Goal: Navigation & Orientation: Find specific page/section

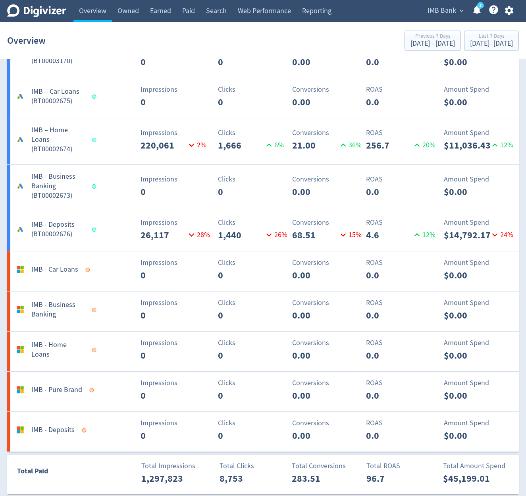
scroll to position [810, 0]
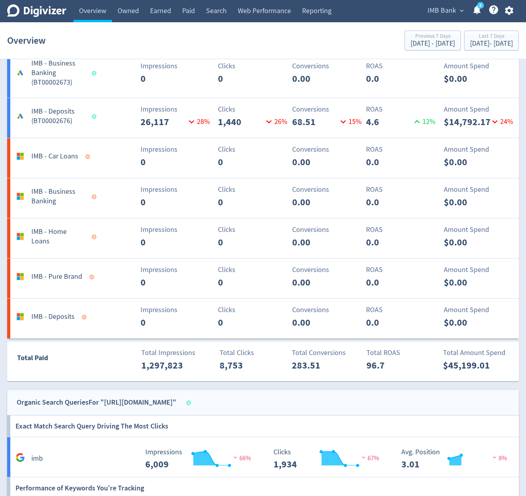
click at [443, 20] on div "IMB Bank expand_more 5 Help Center - Searchable support on using Digivizer" at bounding box center [469, 11] width 100 height 22
click at [444, 17] on div "IMB Bank expand_more 5 Help Center - Searchable support on using Digivizer" at bounding box center [469, 11] width 100 height 22
click at [444, 17] on span "IMB Bank" at bounding box center [442, 10] width 29 height 13
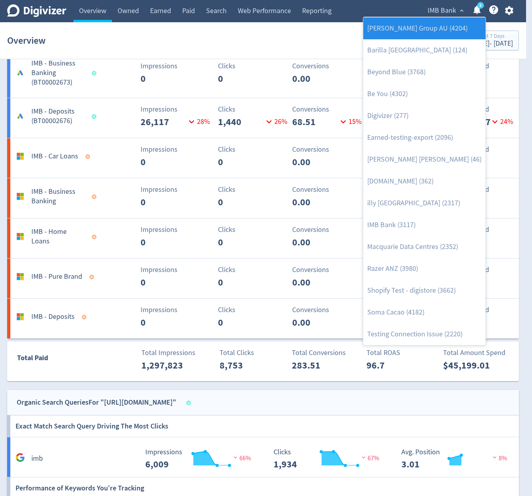
click at [426, 34] on link "[PERSON_NAME] Group AU (4204)" at bounding box center [424, 28] width 122 height 22
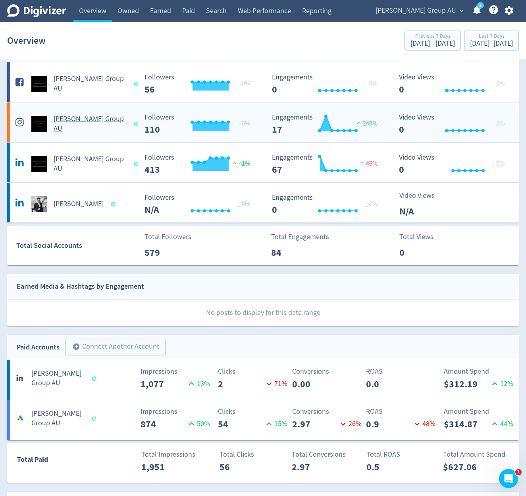
scroll to position [143, 0]
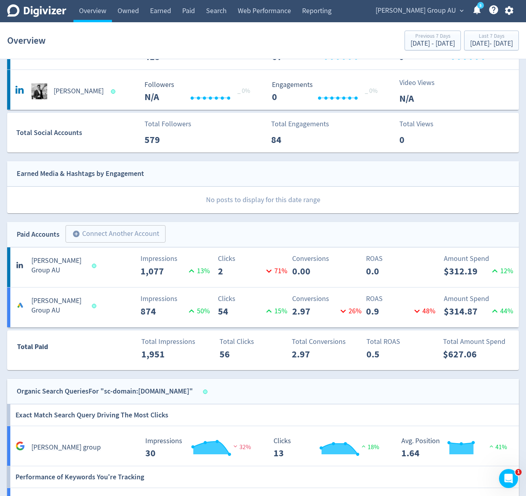
click at [445, 13] on span "[PERSON_NAME] Group AU" at bounding box center [416, 10] width 81 height 13
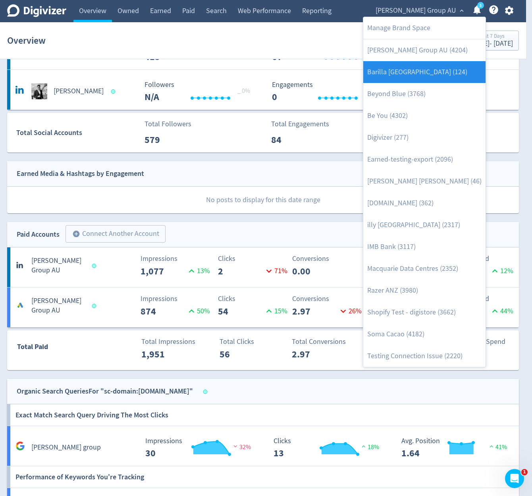
click at [424, 69] on link "Barilla [GEOGRAPHIC_DATA] (124)" at bounding box center [424, 72] width 122 height 22
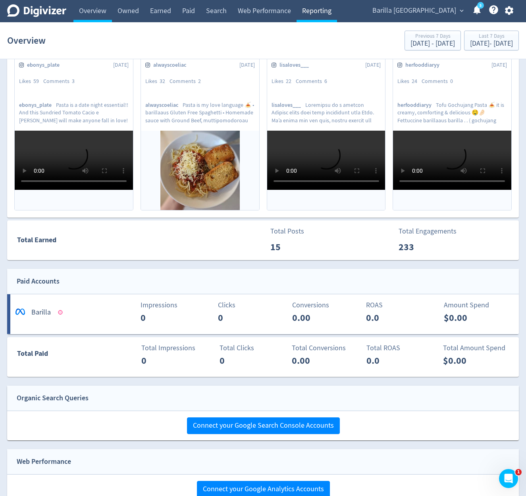
scroll to position [313, 0]
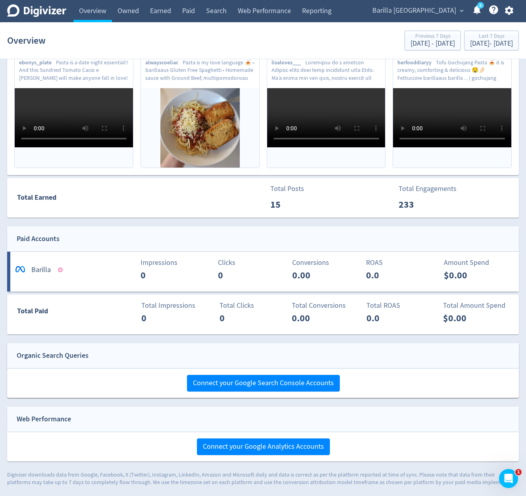
click at [435, 15] on span "Barilla [GEOGRAPHIC_DATA]" at bounding box center [415, 10] width 84 height 13
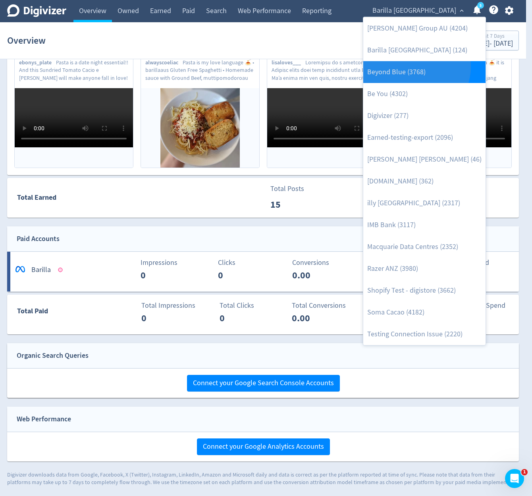
click at [416, 67] on link "Beyond Blue (3768)" at bounding box center [424, 72] width 122 height 22
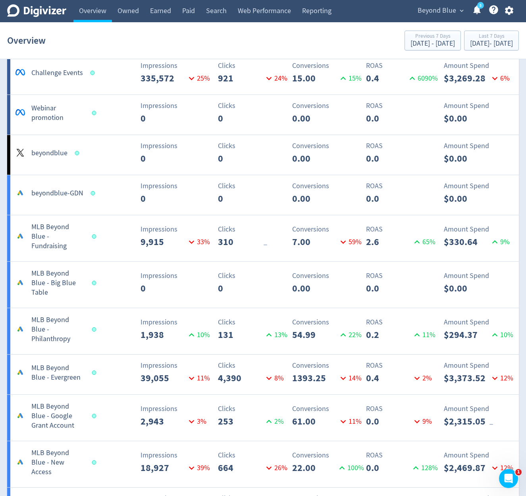
scroll to position [1239, 0]
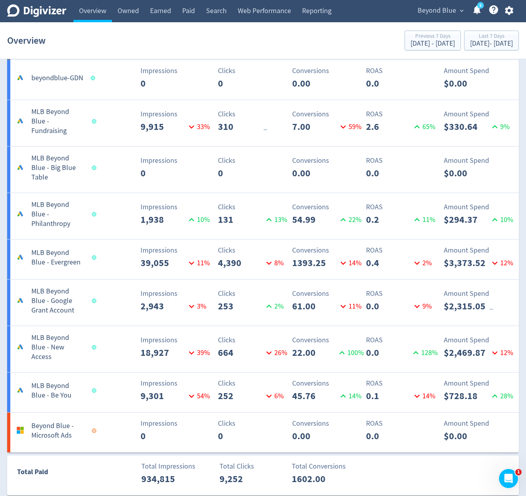
click at [444, 13] on span "Beyond Blue" at bounding box center [437, 10] width 39 height 13
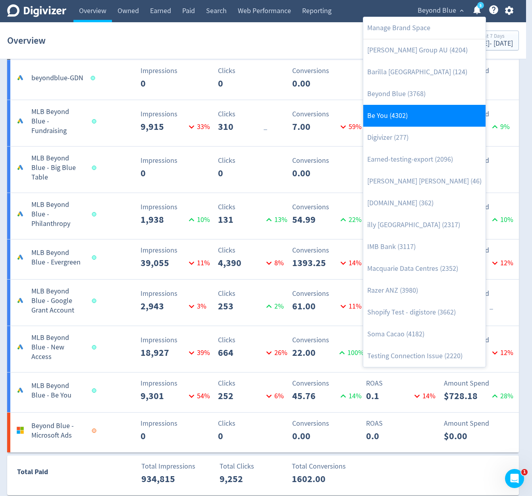
click at [425, 109] on link "Be You (4302)" at bounding box center [424, 116] width 122 height 22
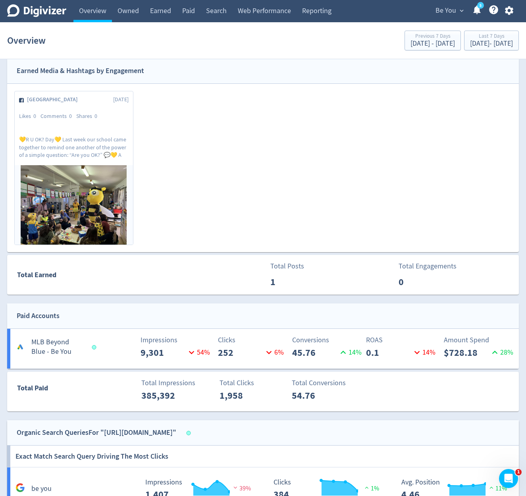
scroll to position [286, 0]
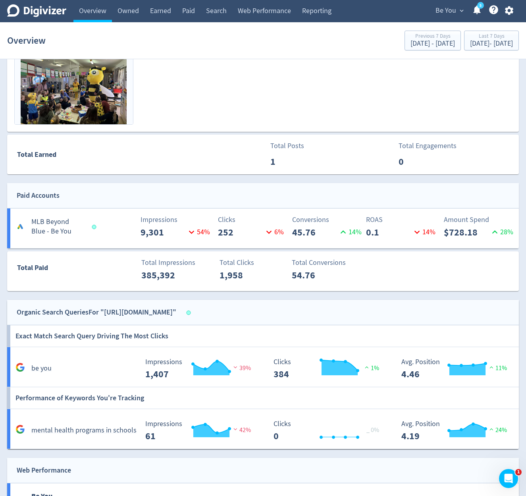
click at [443, 10] on span "Be You" at bounding box center [446, 10] width 21 height 13
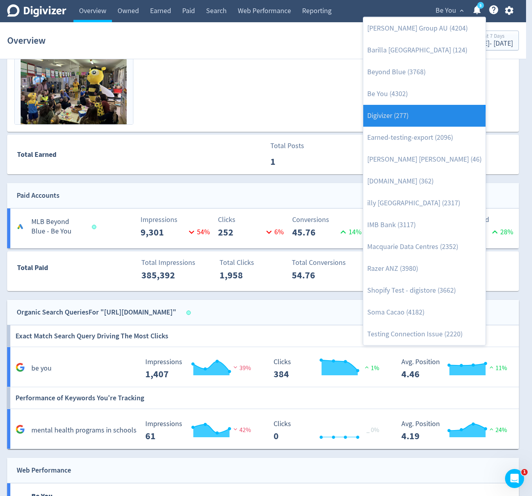
click at [423, 123] on link "Digivizer (277)" at bounding box center [424, 116] width 122 height 22
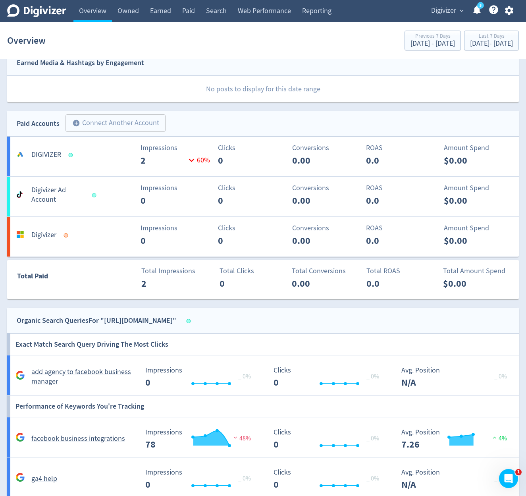
scroll to position [429, 0]
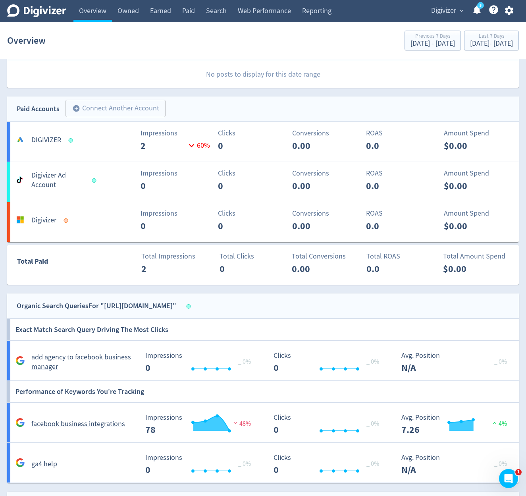
click at [441, 10] on span "Digivizer" at bounding box center [443, 10] width 25 height 13
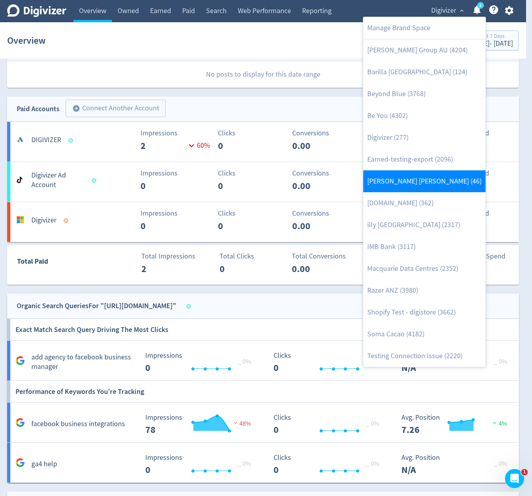
click at [423, 179] on link "[PERSON_NAME] [PERSON_NAME] (46)" at bounding box center [424, 181] width 122 height 22
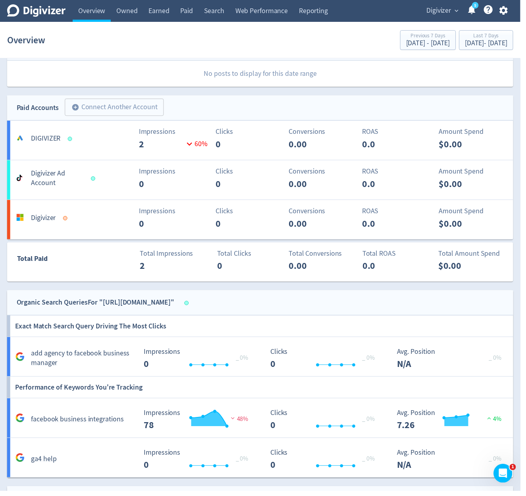
scroll to position [0, 0]
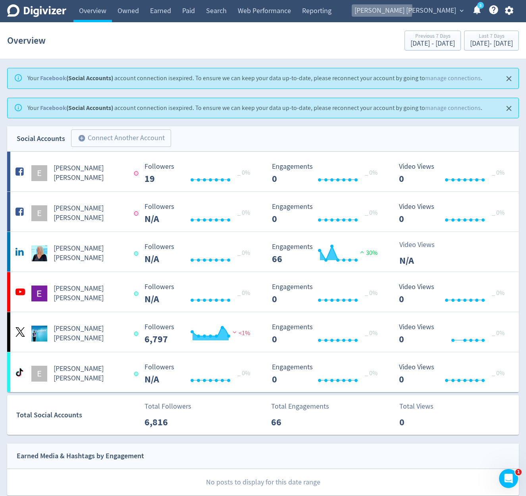
click at [429, 10] on span "[PERSON_NAME] [PERSON_NAME]" at bounding box center [406, 10] width 102 height 13
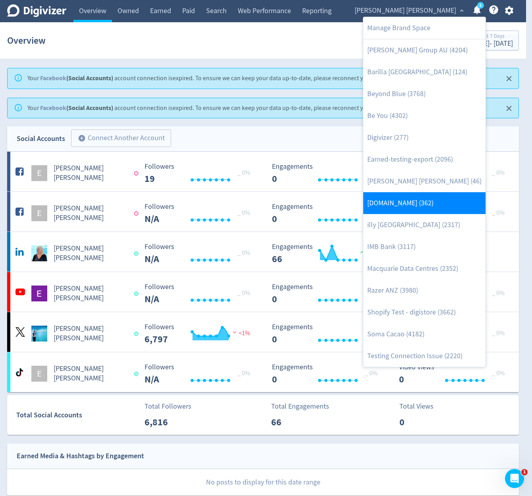
click at [411, 202] on link "[DOMAIN_NAME] (362)" at bounding box center [424, 203] width 122 height 22
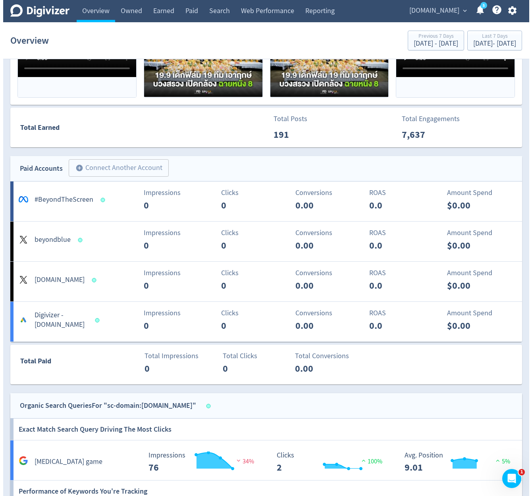
scroll to position [477, 0]
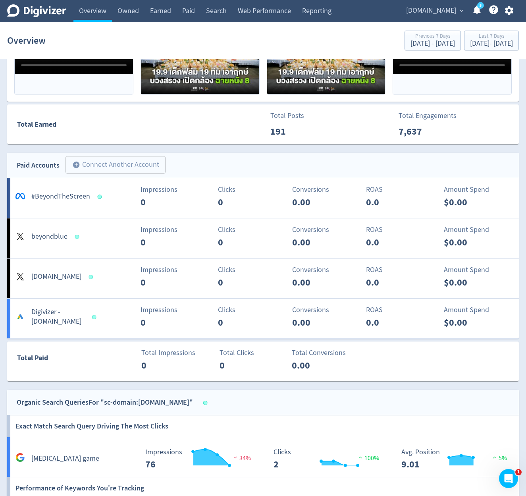
click at [430, 10] on span "[DOMAIN_NAME]" at bounding box center [431, 10] width 50 height 13
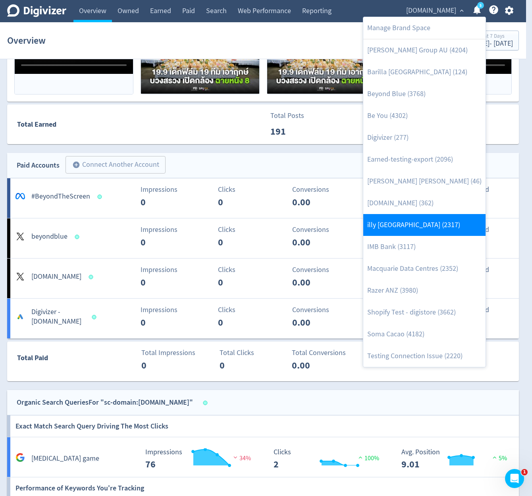
click at [410, 217] on link "illy [GEOGRAPHIC_DATA] (2317)" at bounding box center [424, 225] width 122 height 22
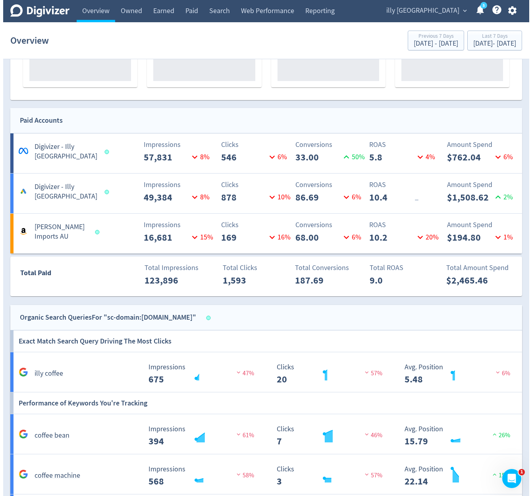
scroll to position [303, 0]
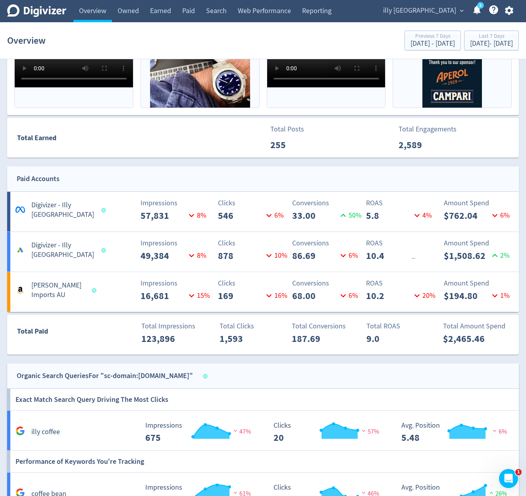
click at [452, 19] on div "illy [GEOGRAPHIC_DATA] expand_more 5 Help Center - Searchable support on using …" at bounding box center [447, 11] width 145 height 22
click at [454, 14] on span "illy [GEOGRAPHIC_DATA]" at bounding box center [419, 10] width 73 height 13
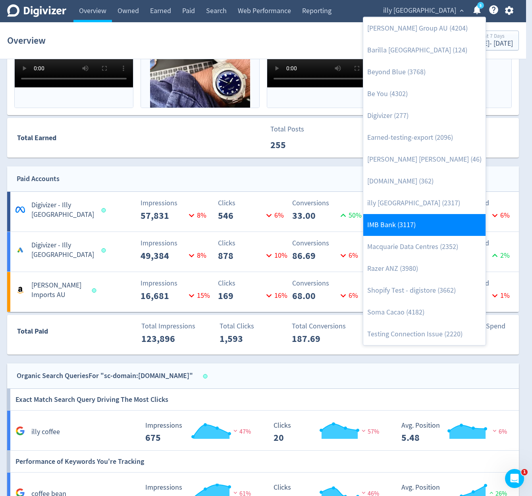
click at [422, 231] on link "IMB Bank (3117)" at bounding box center [424, 225] width 122 height 22
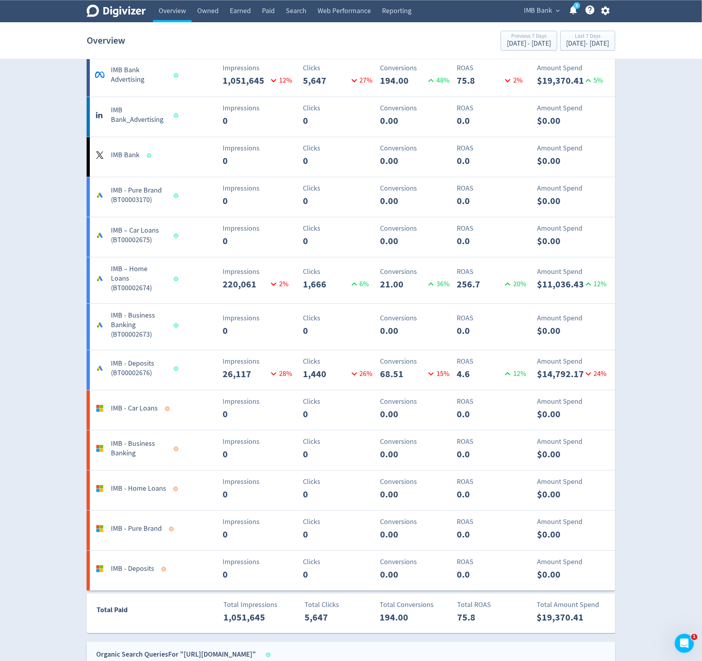
scroll to position [556, 0]
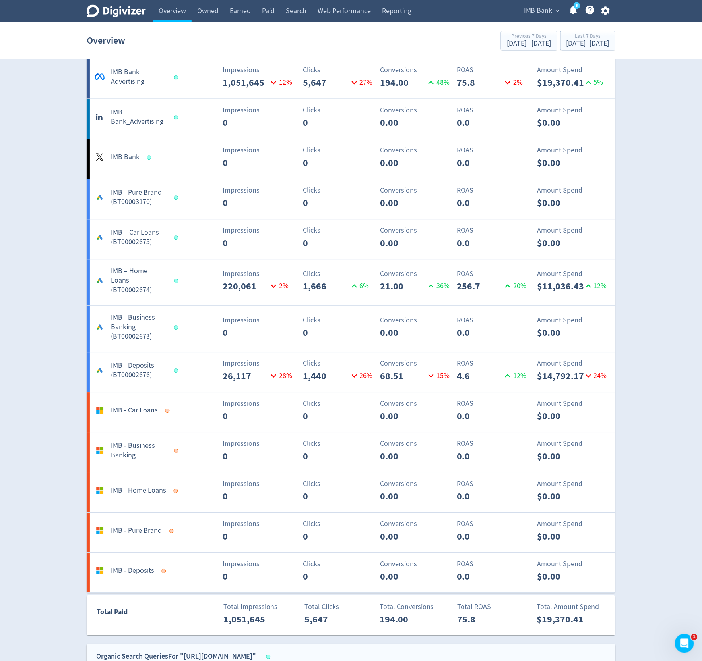
click at [526, 10] on icon "Help Center - Searchable support on using Digivizer" at bounding box center [589, 9] width 11 height 11
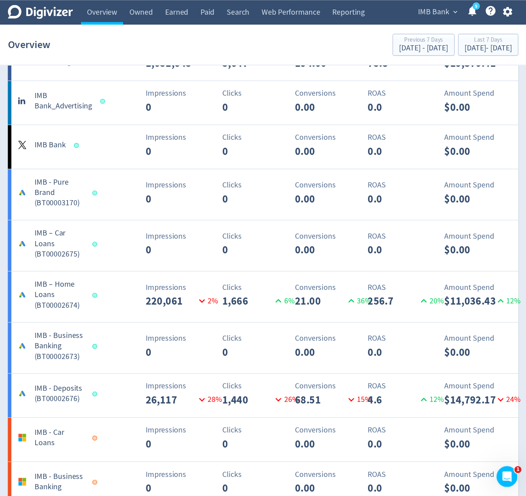
scroll to position [582, 0]
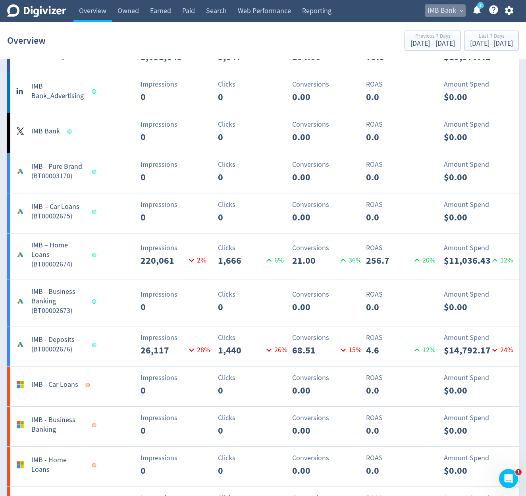
click at [447, 16] on span "IMB Bank" at bounding box center [442, 10] width 29 height 13
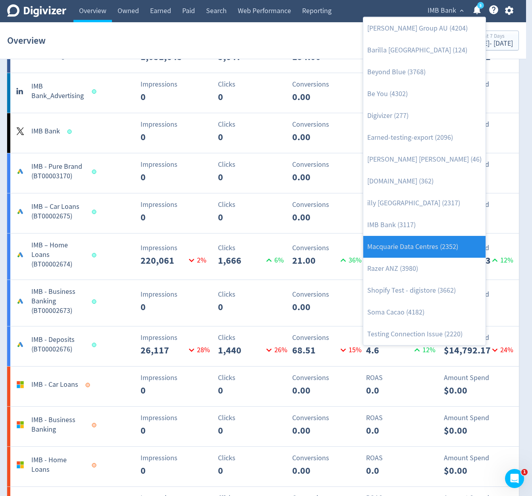
click at [437, 247] on link "Macquarie Data Centres (2352)" at bounding box center [424, 247] width 122 height 22
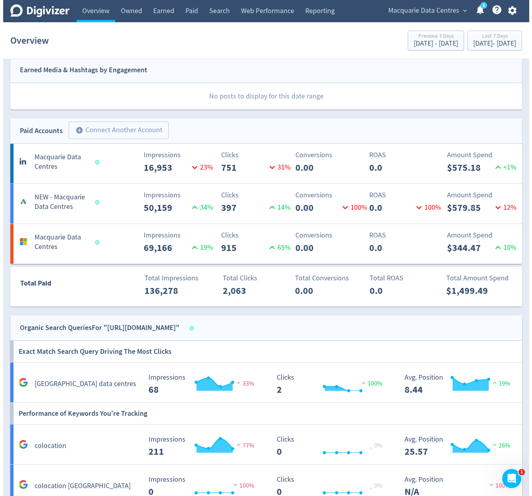
scroll to position [238, 0]
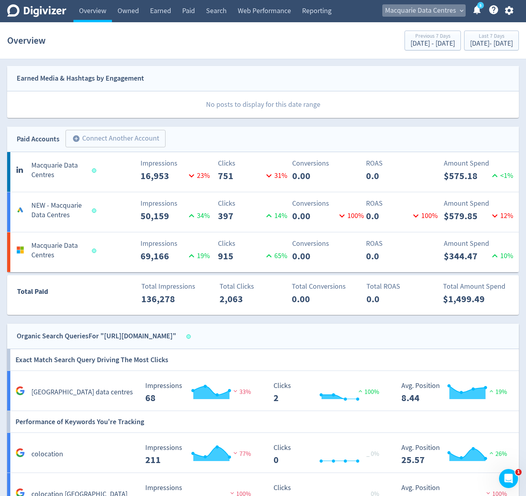
click at [409, 17] on span "Macquarie Data Centres" at bounding box center [420, 10] width 71 height 13
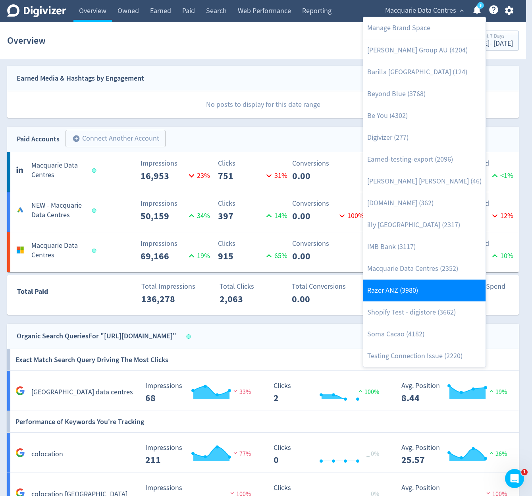
click at [438, 289] on link "Razer ANZ (3980)" at bounding box center [424, 291] width 122 height 22
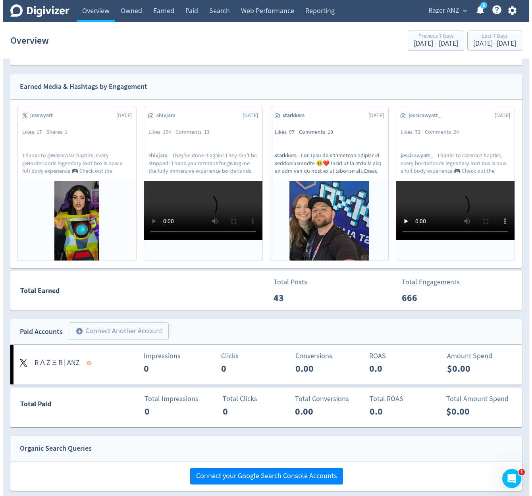
scroll to position [191, 0]
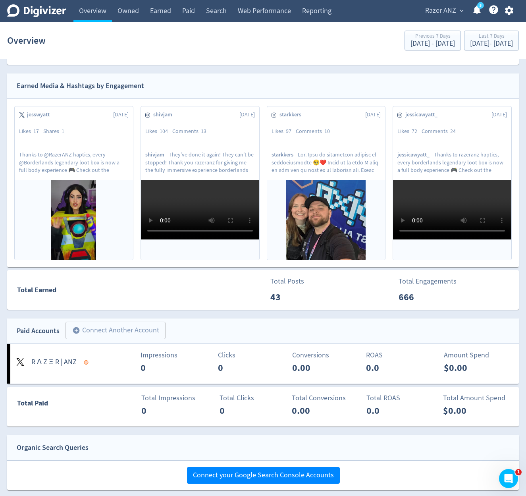
click at [421, 13] on div "Razer ANZ expand_more 5 Help Center - Searchable support on using Digivizer" at bounding box center [468, 11] width 102 height 22
click at [428, 12] on span "Razer ANZ" at bounding box center [440, 10] width 31 height 13
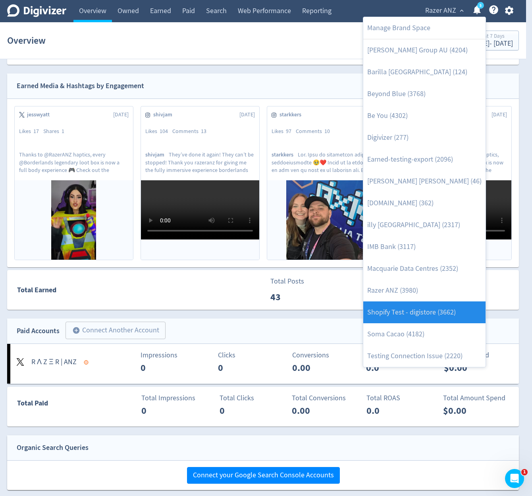
click at [433, 317] on link "Shopify Test - digistore (3662)" at bounding box center [424, 312] width 122 height 22
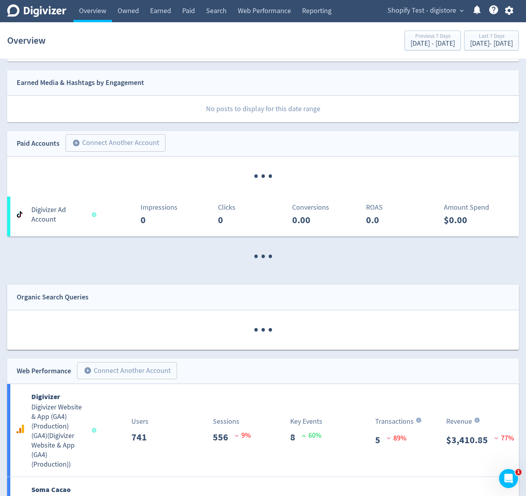
scroll to position [238, 0]
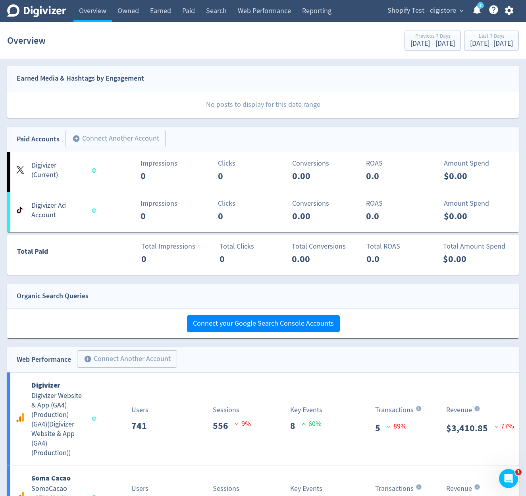
click at [437, 9] on span "Shopify Test - digistore" at bounding box center [422, 10] width 69 height 13
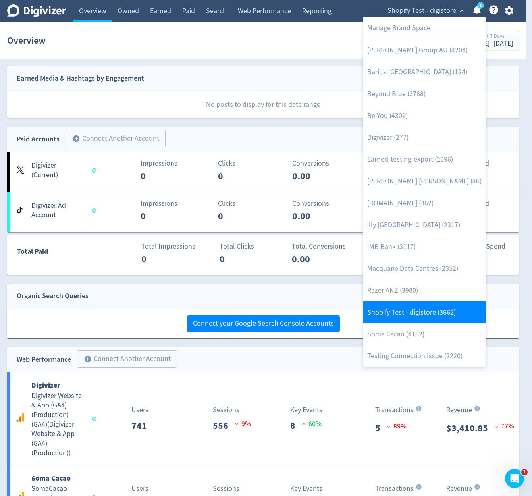
click at [410, 323] on link "Shopify Test - digistore (3662)" at bounding box center [424, 312] width 122 height 22
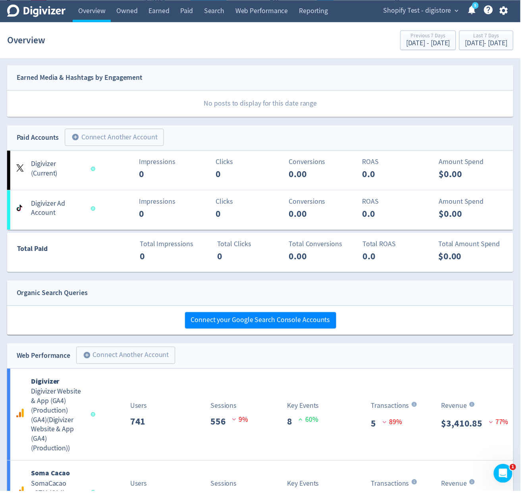
scroll to position [0, 0]
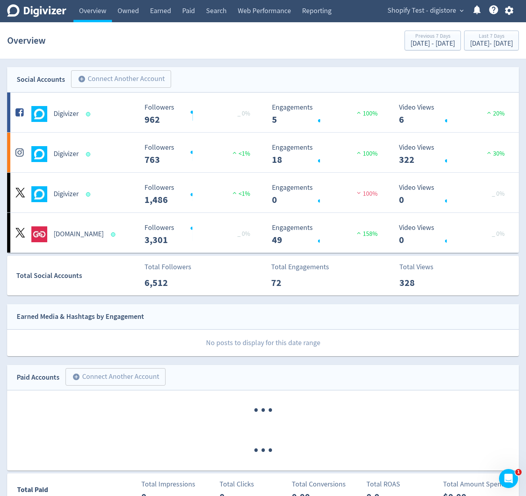
click at [431, 10] on span "Shopify Test - digistore" at bounding box center [422, 10] width 69 height 13
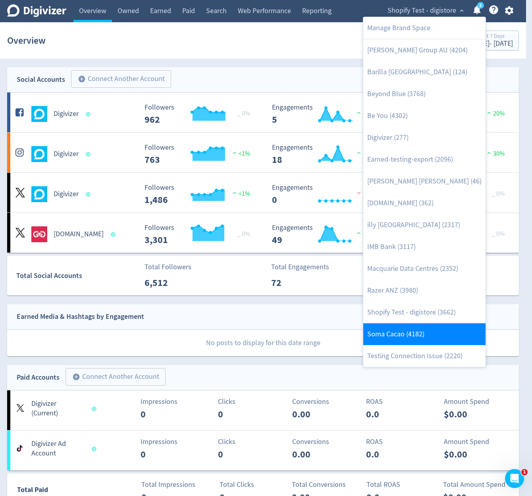
click at [407, 328] on link "Soma Cacao (4182)" at bounding box center [424, 334] width 122 height 22
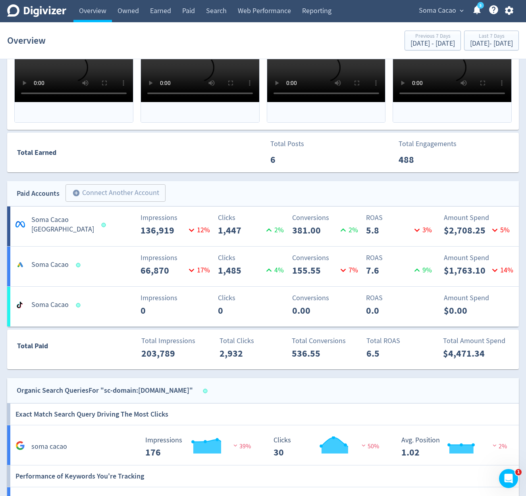
scroll to position [334, 0]
